Goal: Task Accomplishment & Management: Manage account settings

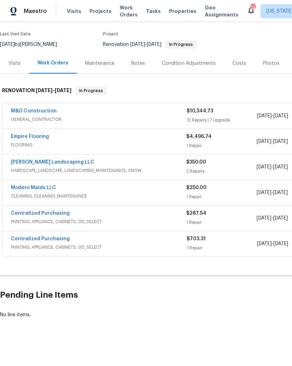
scroll to position [54, 0]
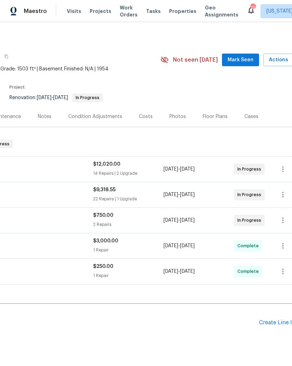
scroll to position [0, 93]
click at [282, 167] on icon "button" at bounding box center [283, 169] width 8 height 8
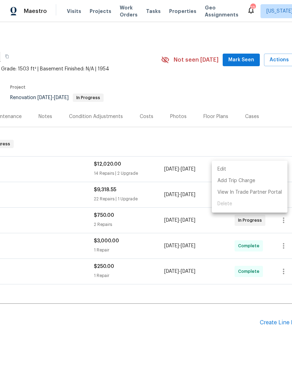
click at [137, 334] on div at bounding box center [146, 183] width 292 height 366
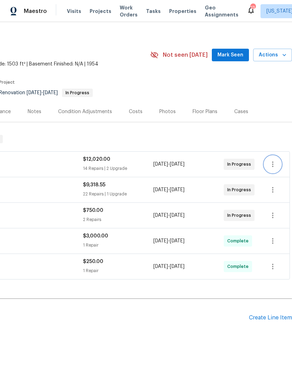
scroll to position [5, 104]
click at [271, 166] on icon "button" at bounding box center [272, 164] width 8 height 8
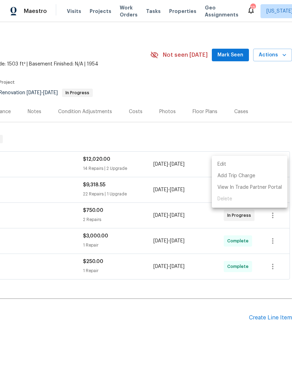
click at [255, 165] on li "Edit" at bounding box center [250, 164] width 76 height 12
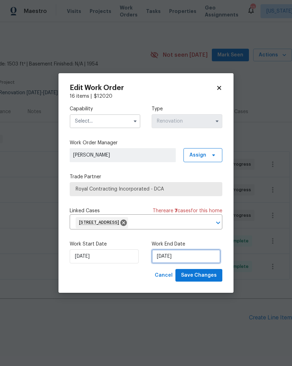
click at [198, 257] on input "8/15/2025" at bounding box center [185, 256] width 69 height 14
select select "7"
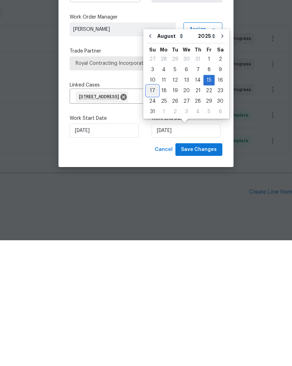
click at [153, 211] on div "17" at bounding box center [153, 216] width 12 height 10
type input "8/17/2025"
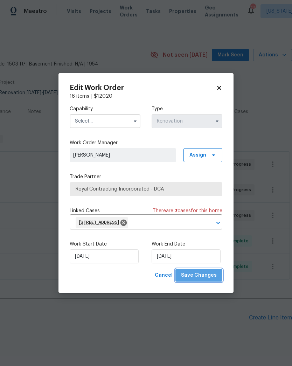
click at [203, 279] on span "Save Changes" at bounding box center [199, 275] width 36 height 9
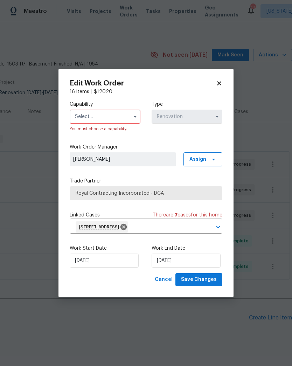
click at [130, 111] on input "text" at bounding box center [105, 116] width 71 height 14
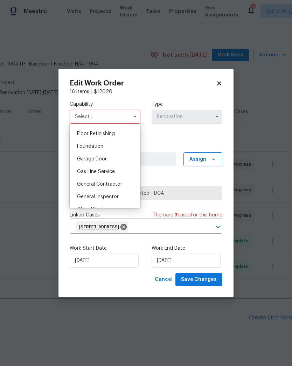
scroll to position [282, 0]
click at [118, 182] on span "General Contractor" at bounding box center [99, 184] width 45 height 5
type input "General Contractor"
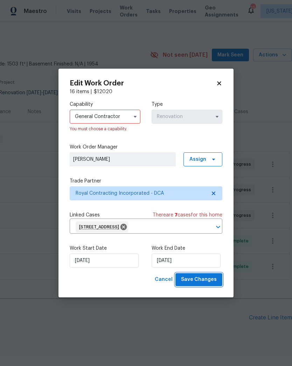
click at [208, 277] on span "Save Changes" at bounding box center [199, 279] width 36 height 9
